Goal: Subscribe to service/newsletter

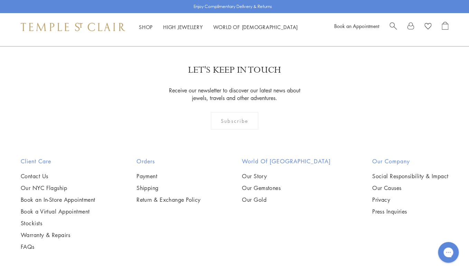
scroll to position [1811, 0]
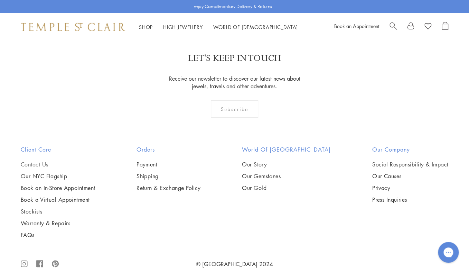
click at [33, 160] on link "Contact Us" at bounding box center [58, 164] width 74 height 8
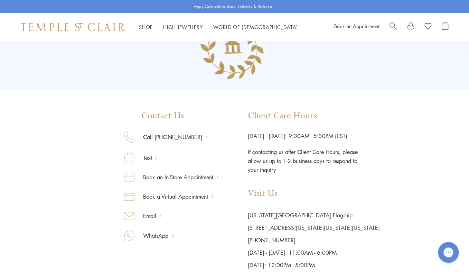
scroll to position [43, 0]
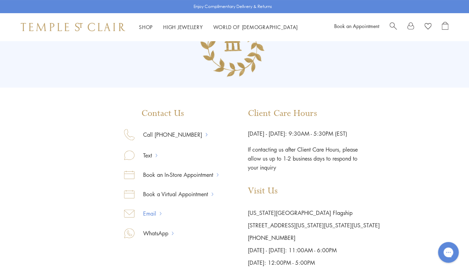
click at [151, 211] on link "Email" at bounding box center [146, 213] width 25 height 9
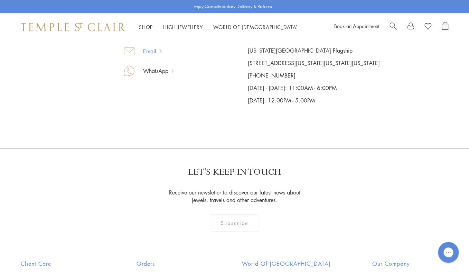
scroll to position [206, 0]
click at [239, 218] on div "Subscribe" at bounding box center [234, 222] width 47 height 17
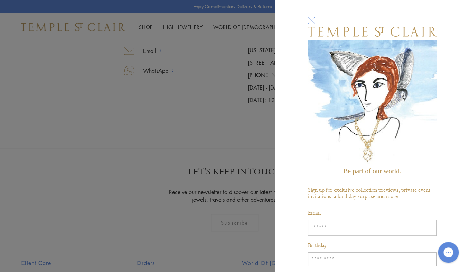
click at [326, 231] on input "Enter your email address" at bounding box center [372, 227] width 129 height 16
type input "*"
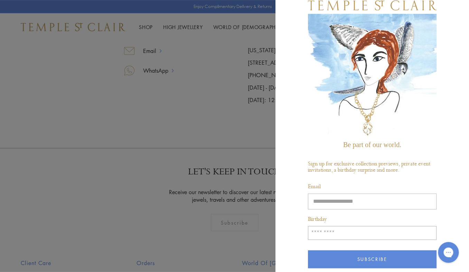
scroll to position [32, 0]
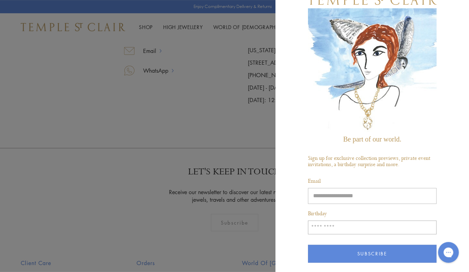
type input "**********"
click at [326, 228] on input "Birthday" at bounding box center [372, 227] width 129 height 14
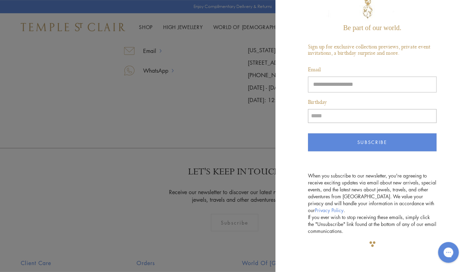
scroll to position [146, 0]
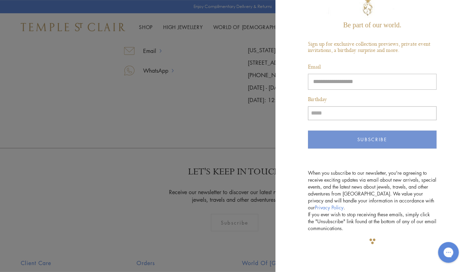
type input "*****"
click at [371, 138] on button "Subscribe" at bounding box center [372, 139] width 129 height 18
